Goal: Navigation & Orientation: Find specific page/section

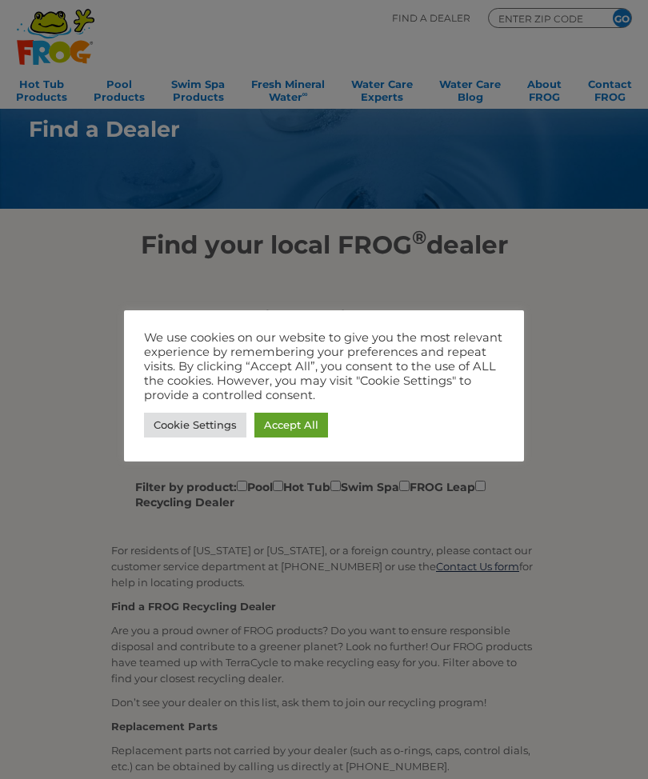
click at [305, 429] on link "Accept All" at bounding box center [291, 425] width 74 height 25
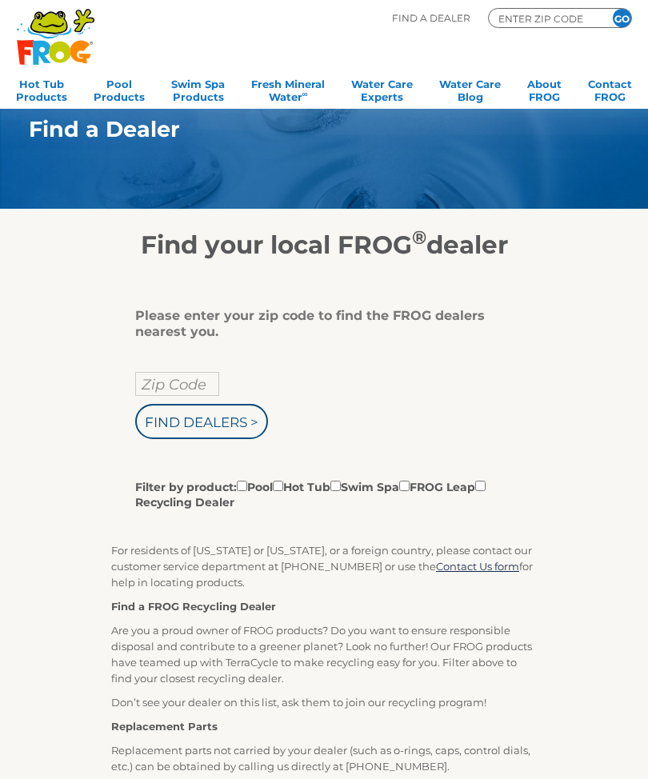
click at [305, 489] on label "Filter by product: Pool Hot Tub Swim Spa FROG Leap Recycling Dealer" at bounding box center [317, 493] width 365 height 33
click at [247, 489] on input "Filter by product: Pool Hot Tub Swim Spa FROG Leap Recycling Dealer" at bounding box center [242, 486] width 10 height 10
click at [314, 490] on label "Filter by product: Pool Hot Tub Swim Spa FROG Leap Recycling Dealer" at bounding box center [317, 493] width 365 height 33
click at [247, 490] on input "Filter by product: Pool Hot Tub Swim Spa FROG Leap Recycling Dealer" at bounding box center [242, 486] width 10 height 10
click at [305, 493] on label "Filter by product: Pool Hot Tub Swim Spa FROG Leap Recycling Dealer" at bounding box center [317, 493] width 365 height 33
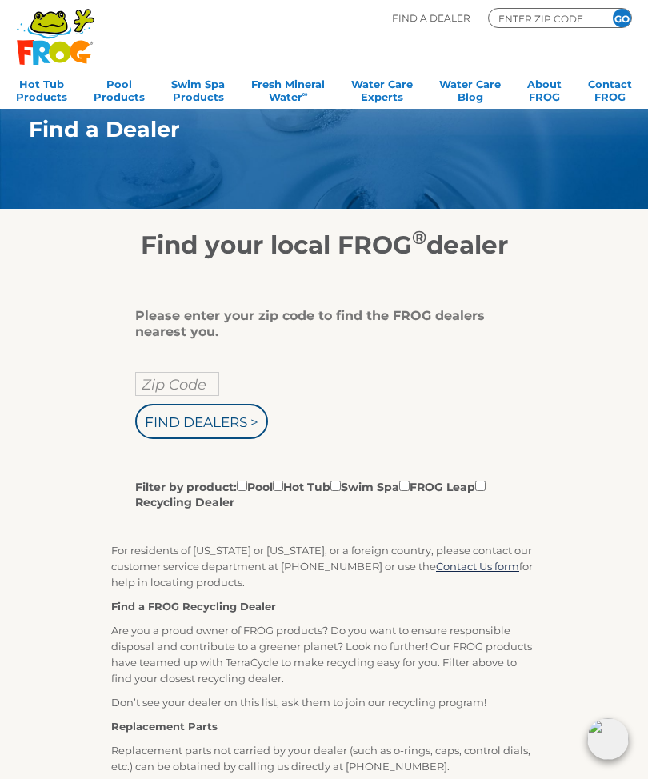
click at [247, 491] on input "Filter by product: Pool Hot Tub Swim Spa FROG Leap Recycling Dealer" at bounding box center [242, 486] width 10 height 10
click at [318, 501] on label "Filter by product: Pool Hot Tub Swim Spa FROG Leap Recycling Dealer" at bounding box center [317, 493] width 365 height 33
click at [247, 491] on input "Filter by product: Pool Hot Tub Swim Spa FROG Leap Recycling Dealer" at bounding box center [242, 486] width 10 height 10
checkbox input "false"
click at [283, 490] on input "Filter by product: Pool Hot Tub Swim Spa FROG Leap Recycling Dealer" at bounding box center [278, 486] width 10 height 10
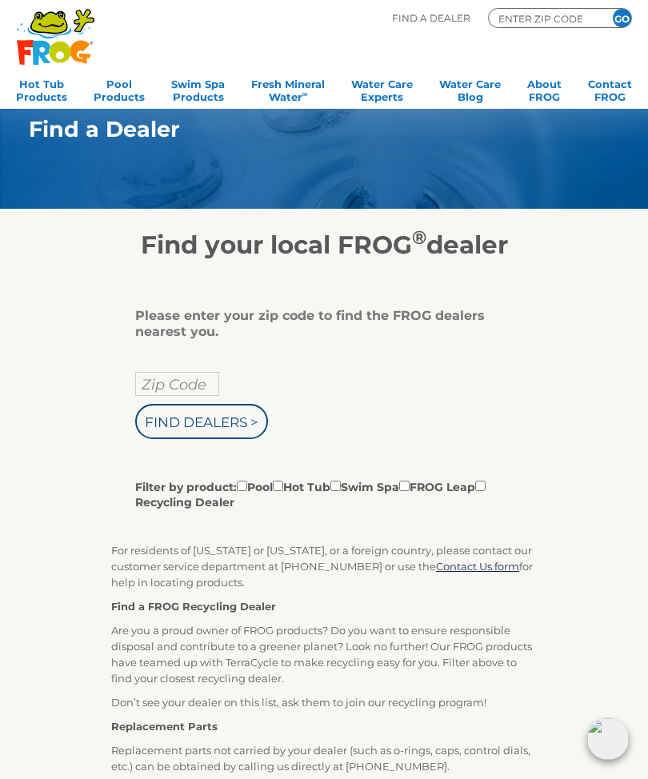
checkbox input "true"
click at [201, 381] on input "Zip Code" at bounding box center [177, 384] width 84 height 24
type input "Zip Code"
click at [189, 388] on input "text" at bounding box center [177, 384] width 84 height 24
click at [511, 344] on div "Please enter your zip code to find the FROG dealers nearest you. Find Dealers >…" at bounding box center [323, 697] width 425 height 778
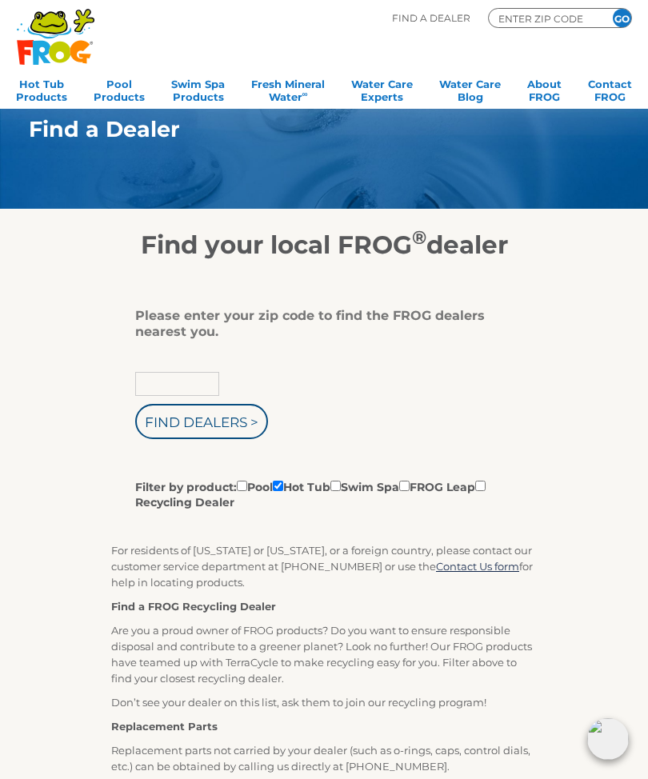
type input "Zip Code"
click at [530, 344] on div "Please enter your zip code to find the FROG dealers nearest you. Zip Code Find …" at bounding box center [323, 697] width 425 height 778
